Goal: Task Accomplishment & Management: Use online tool/utility

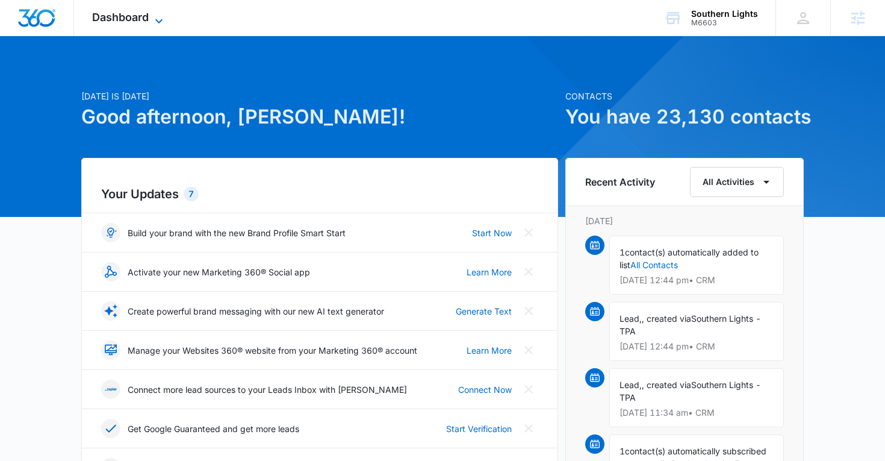
click at [137, 18] on span "Dashboard" at bounding box center [120, 17] width 57 height 13
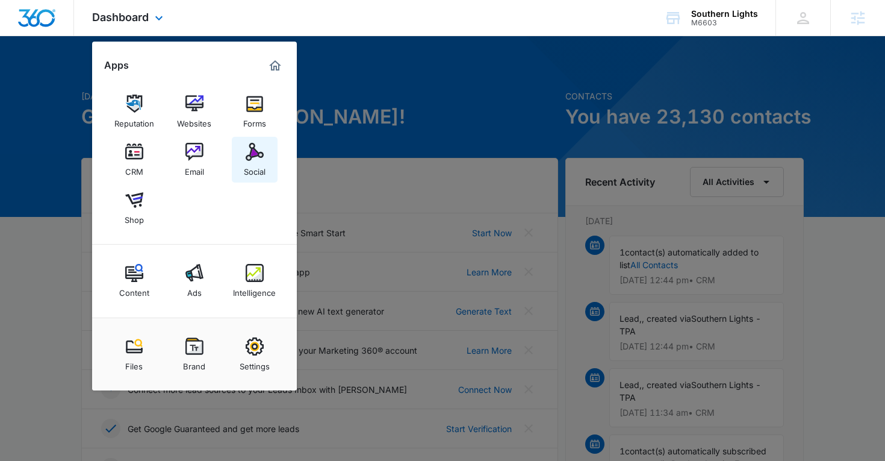
click at [237, 152] on link "Social" at bounding box center [255, 160] width 46 height 46
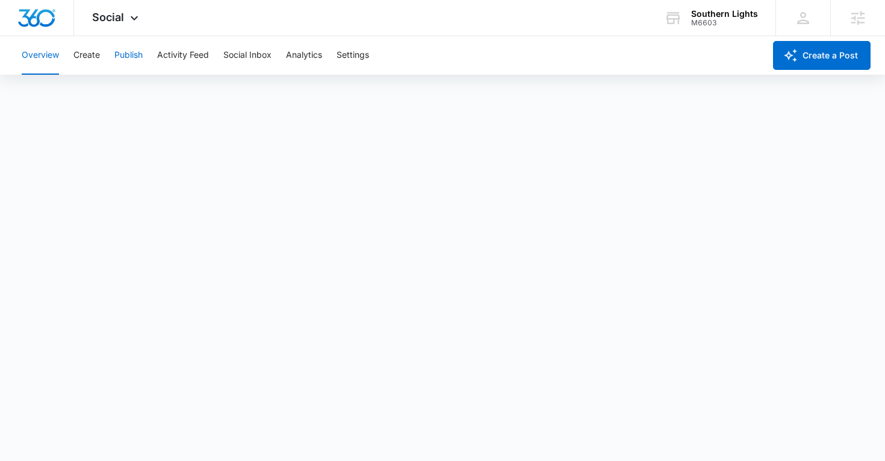
click at [127, 59] on button "Publish" at bounding box center [128, 55] width 28 height 39
